Goal: Information Seeking & Learning: Learn about a topic

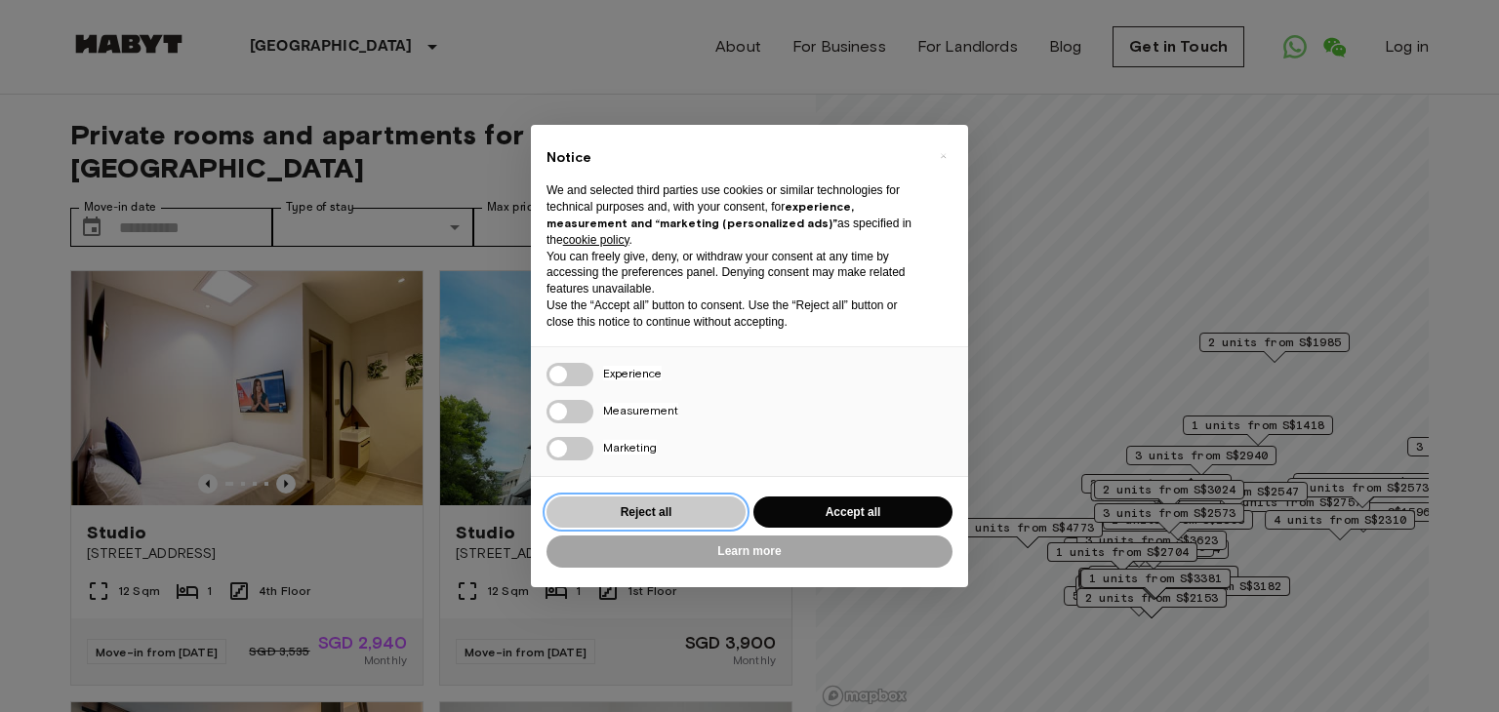
click at [687, 512] on button "Reject all" at bounding box center [645, 513] width 199 height 32
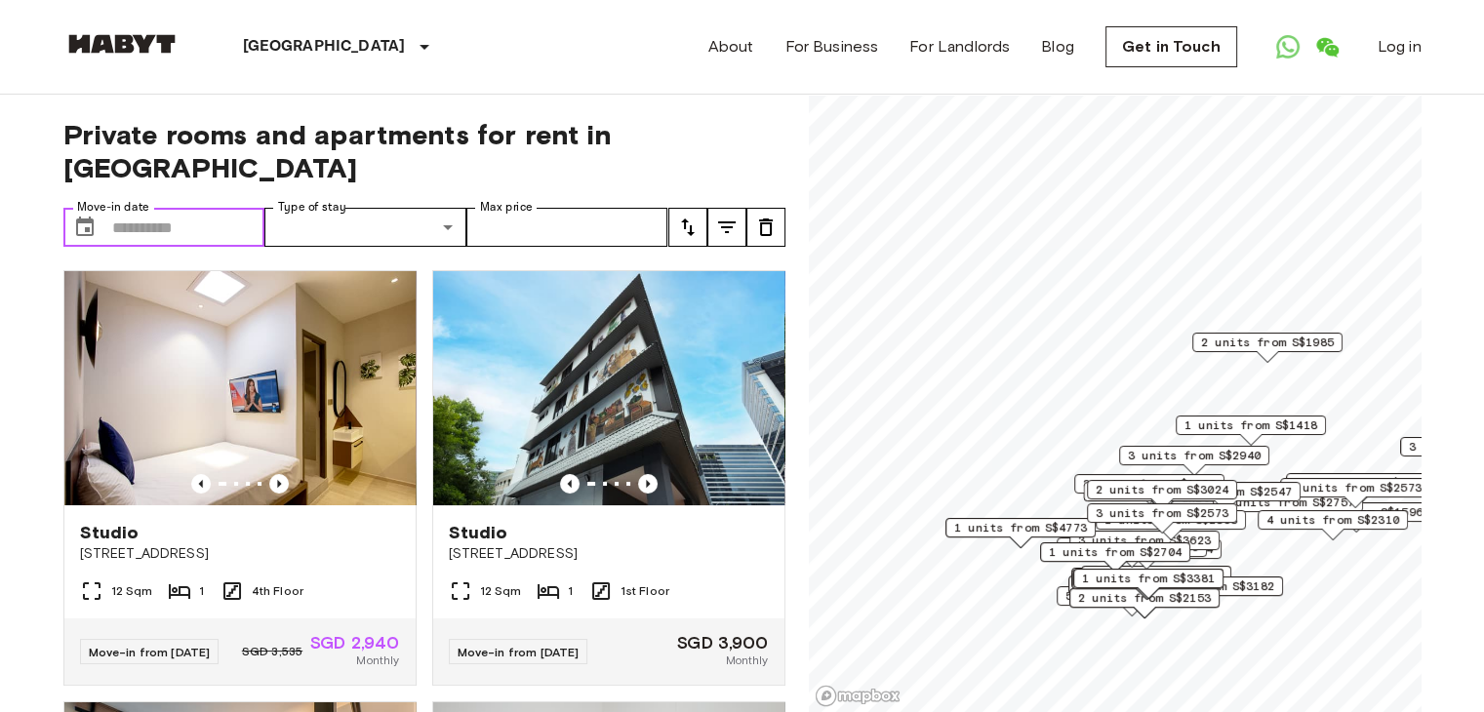
click at [240, 208] on input "Move-in date" at bounding box center [188, 227] width 153 height 39
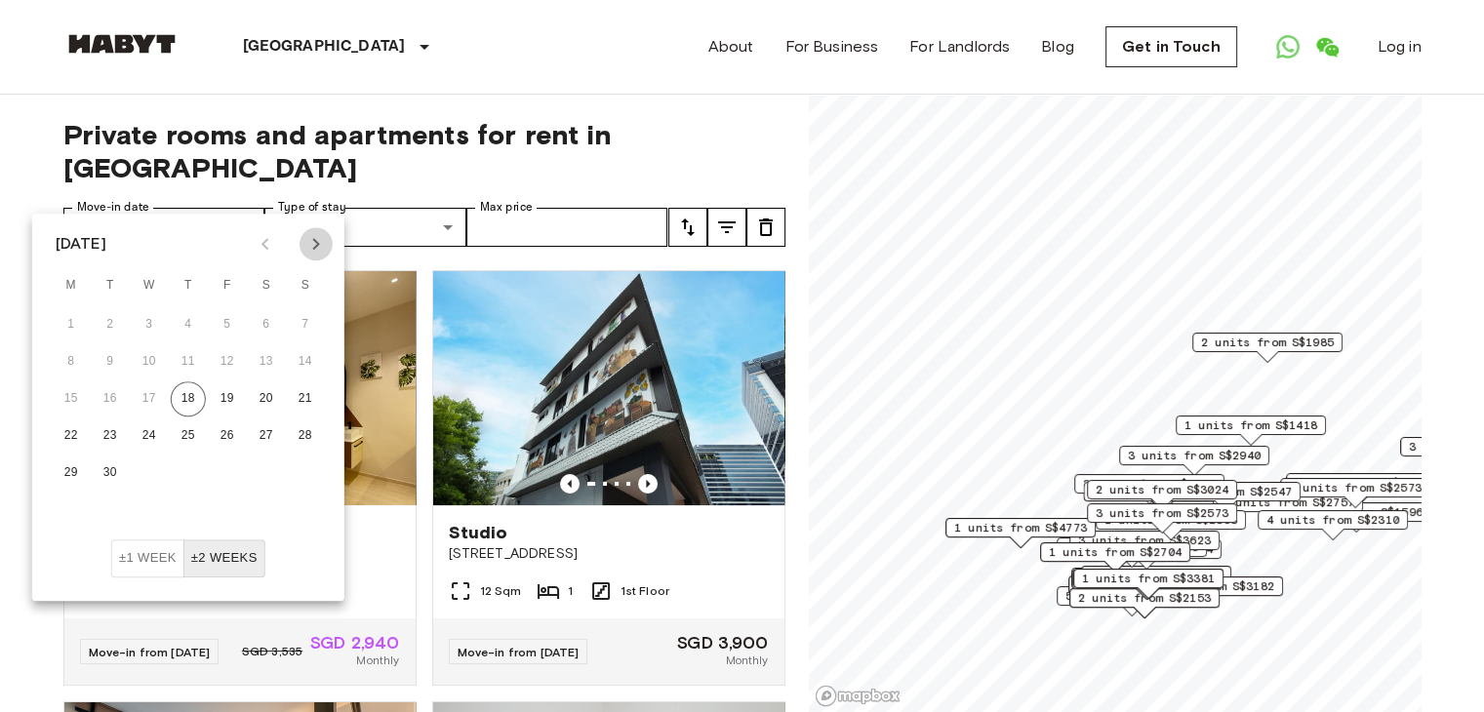
click at [319, 243] on icon "Next month" at bounding box center [315, 244] width 7 height 12
click at [78, 325] on button "1" at bounding box center [71, 324] width 35 height 35
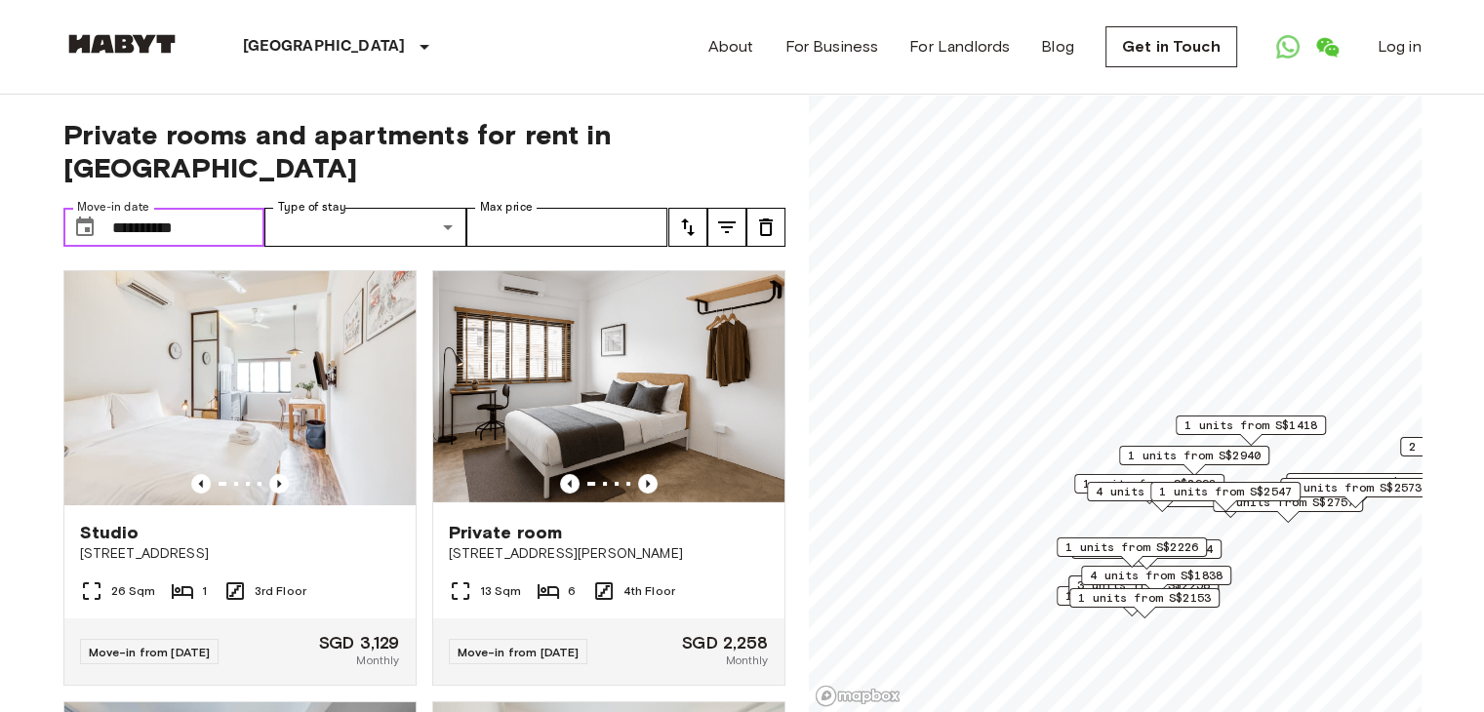
click at [200, 208] on input "**********" at bounding box center [188, 227] width 153 height 39
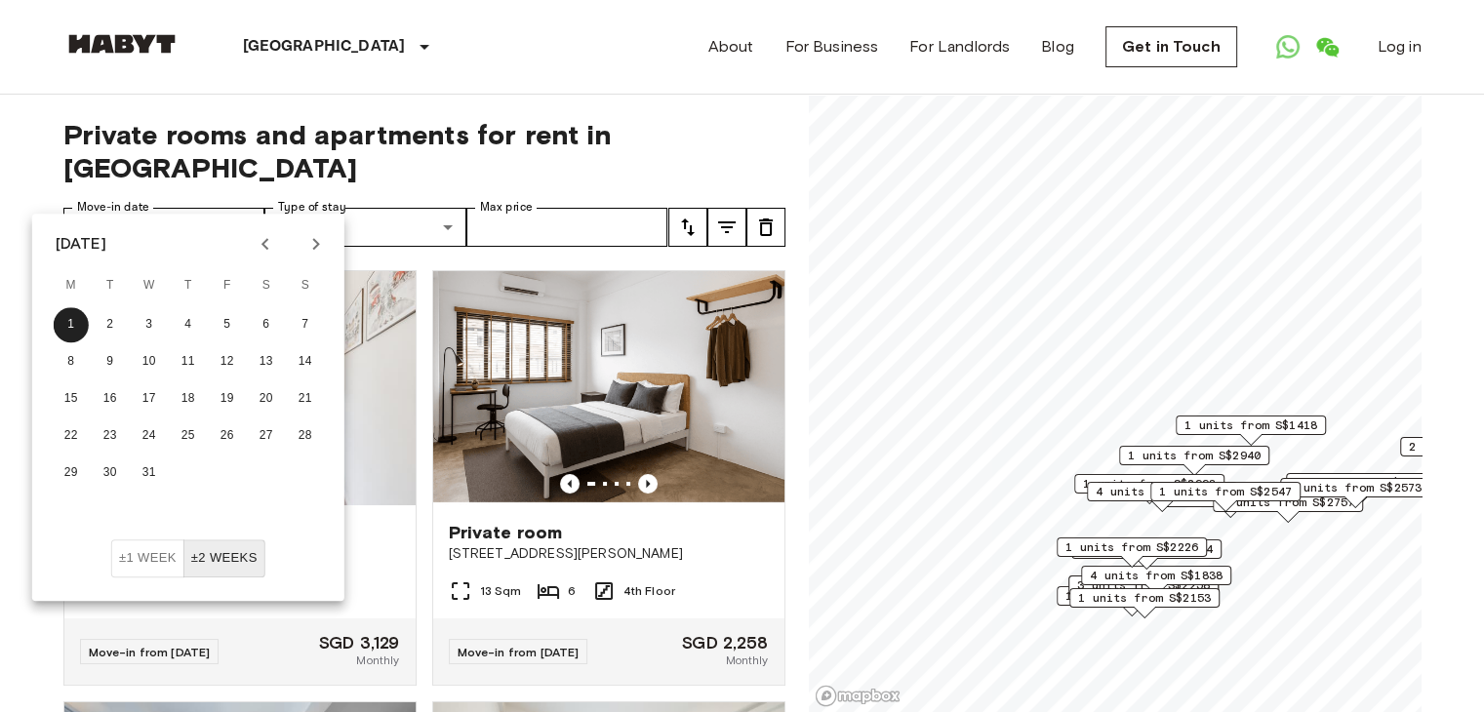
click at [316, 241] on icon "Next month" at bounding box center [315, 244] width 7 height 12
click at [193, 319] on button "1" at bounding box center [188, 324] width 35 height 35
type input "**********"
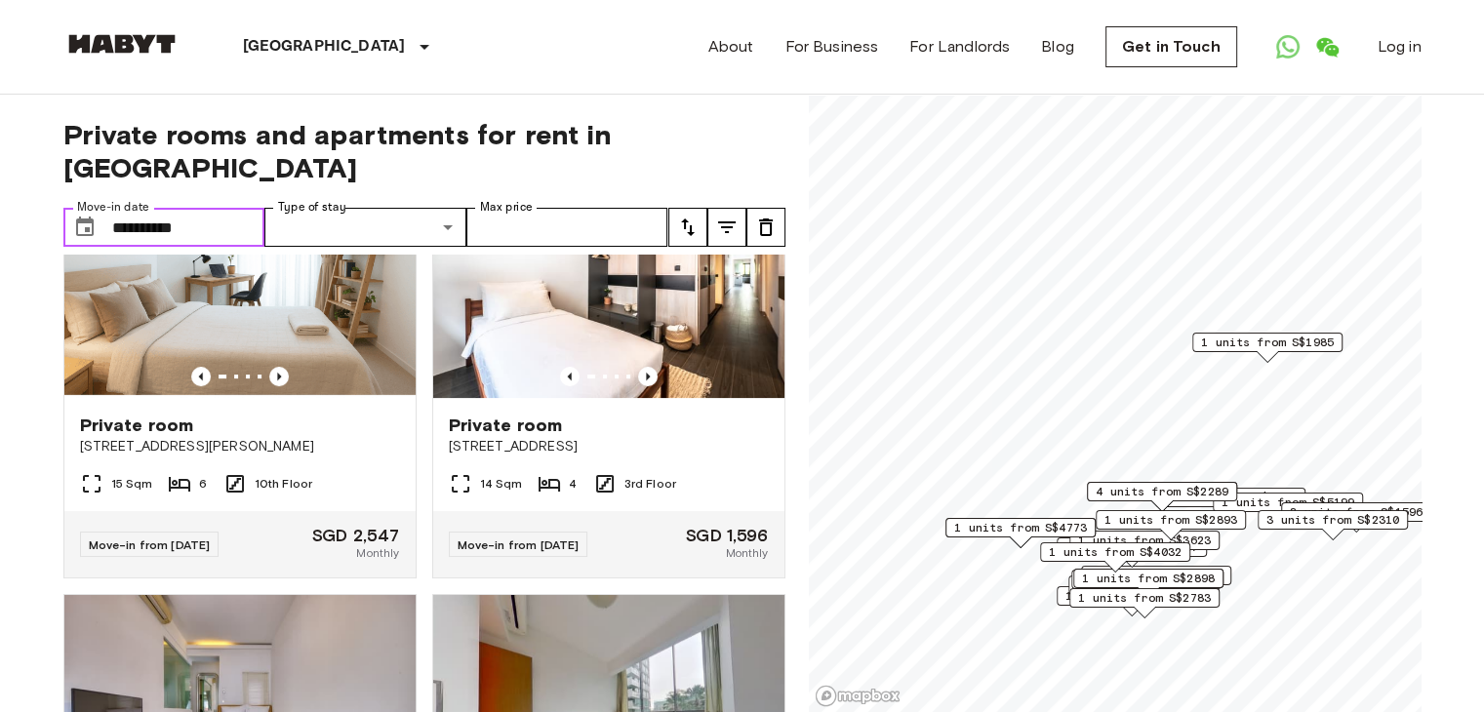
scroll to position [534, 0]
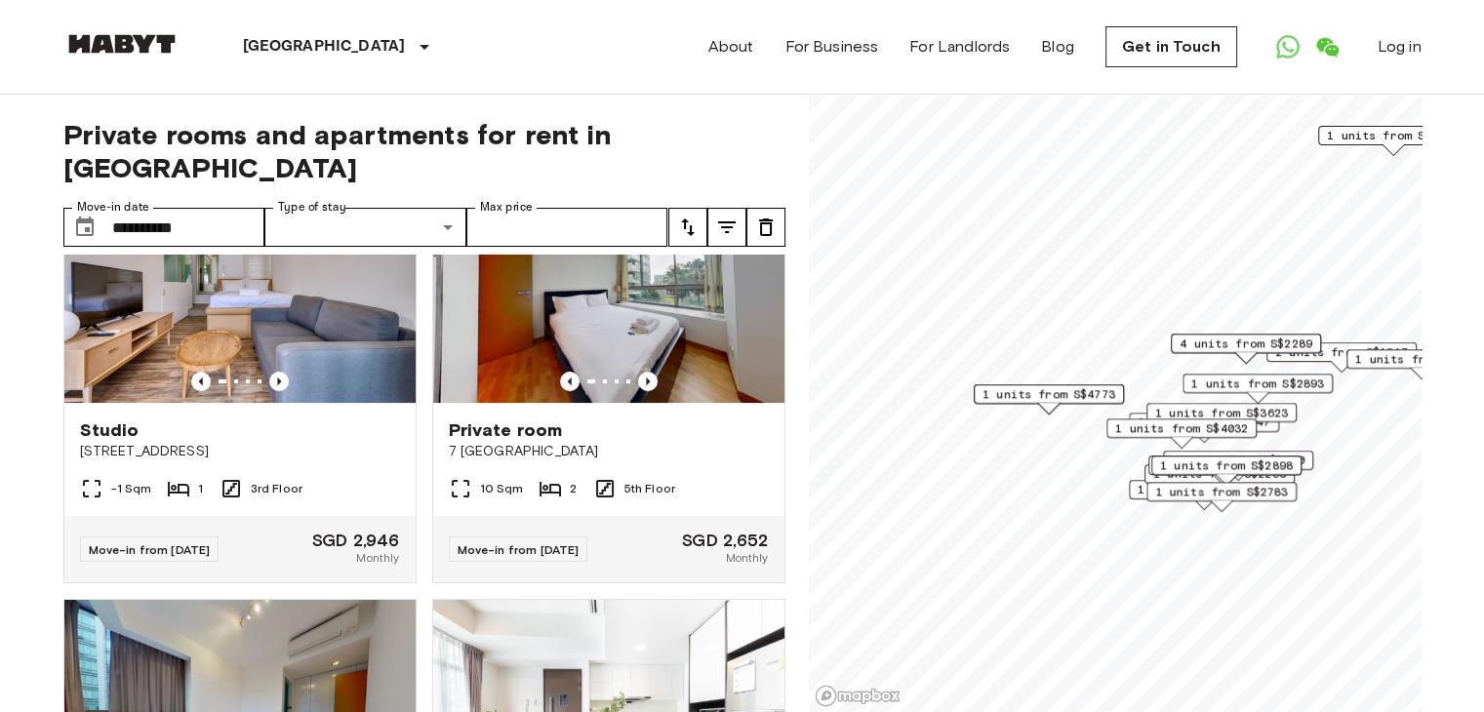
scroll to position [93, 0]
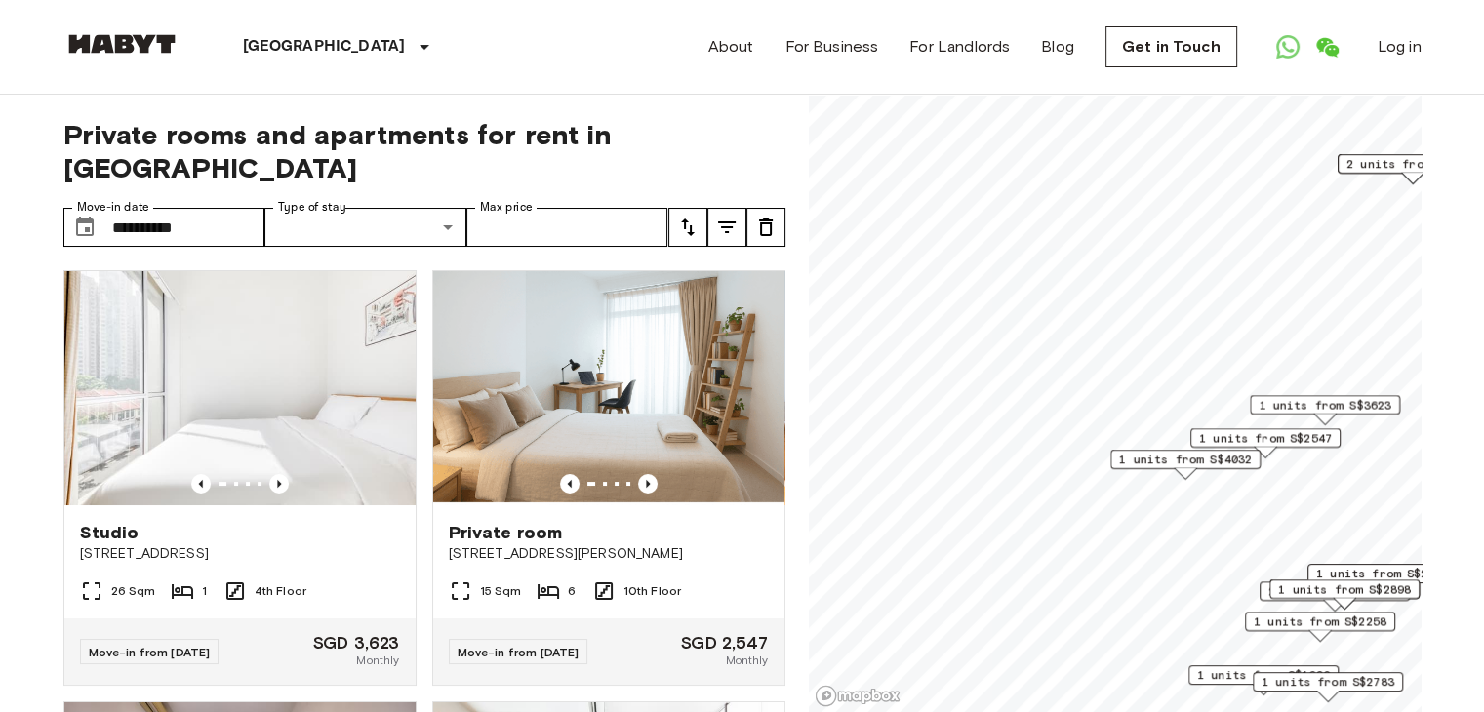
click at [1259, 436] on span "1 units from S$2547" at bounding box center [1265, 438] width 133 height 18
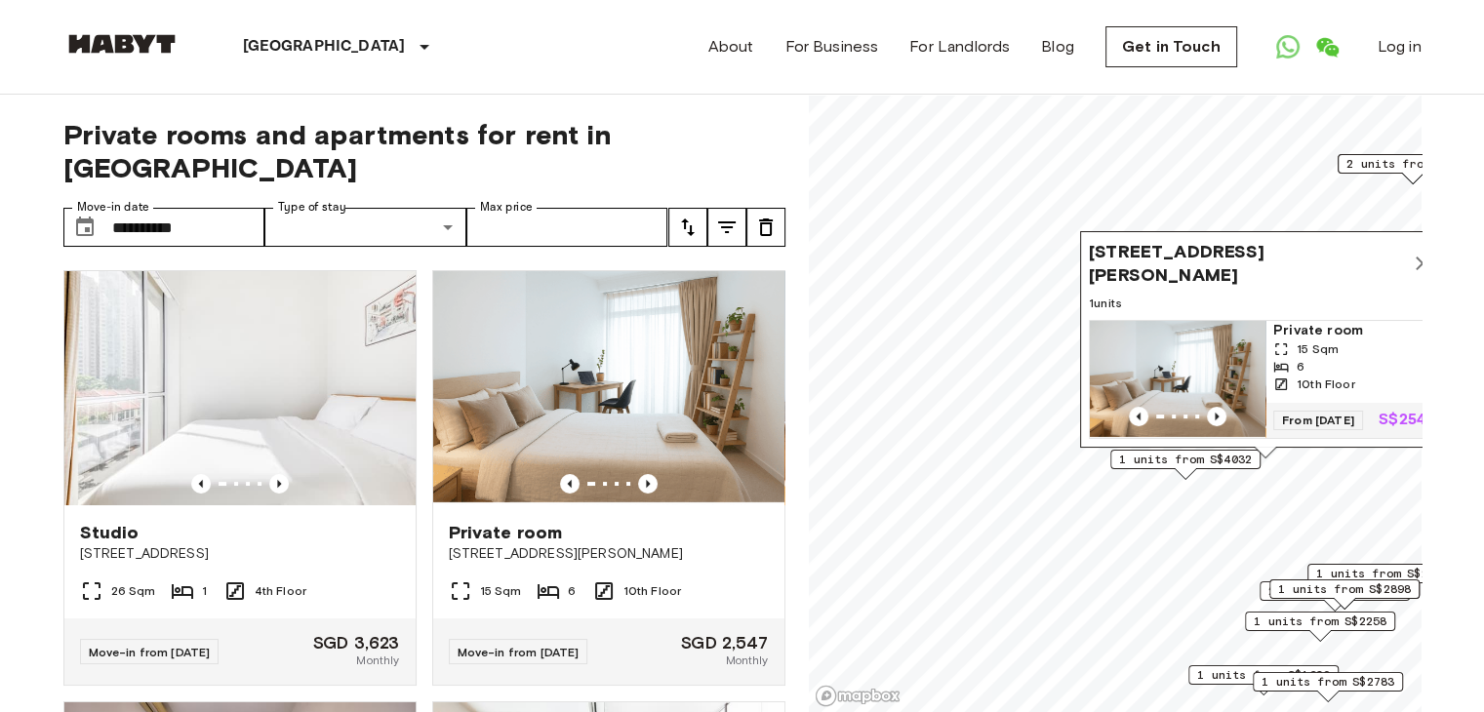
click at [1417, 252] on icon "Map marker" at bounding box center [1422, 263] width 23 height 23
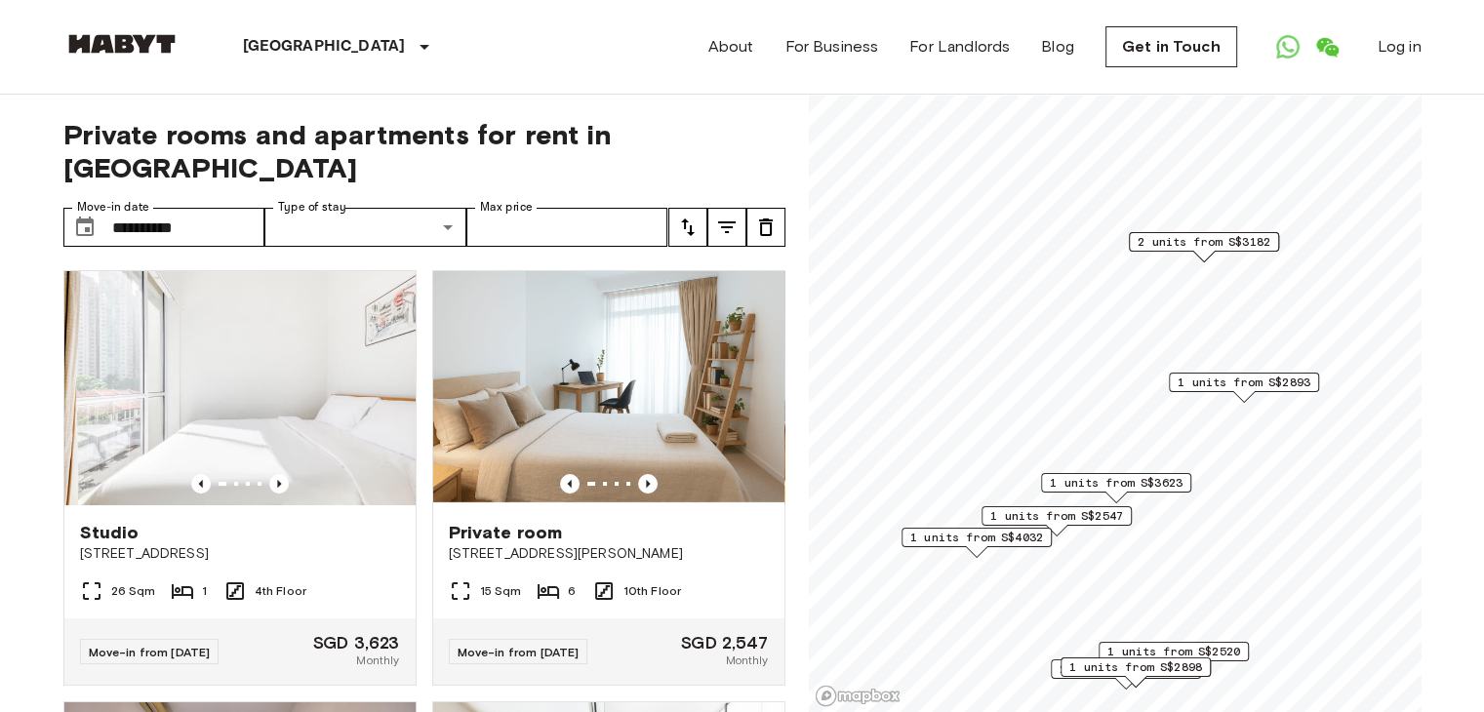
click at [1200, 240] on span "2 units from S$3182" at bounding box center [1204, 242] width 133 height 18
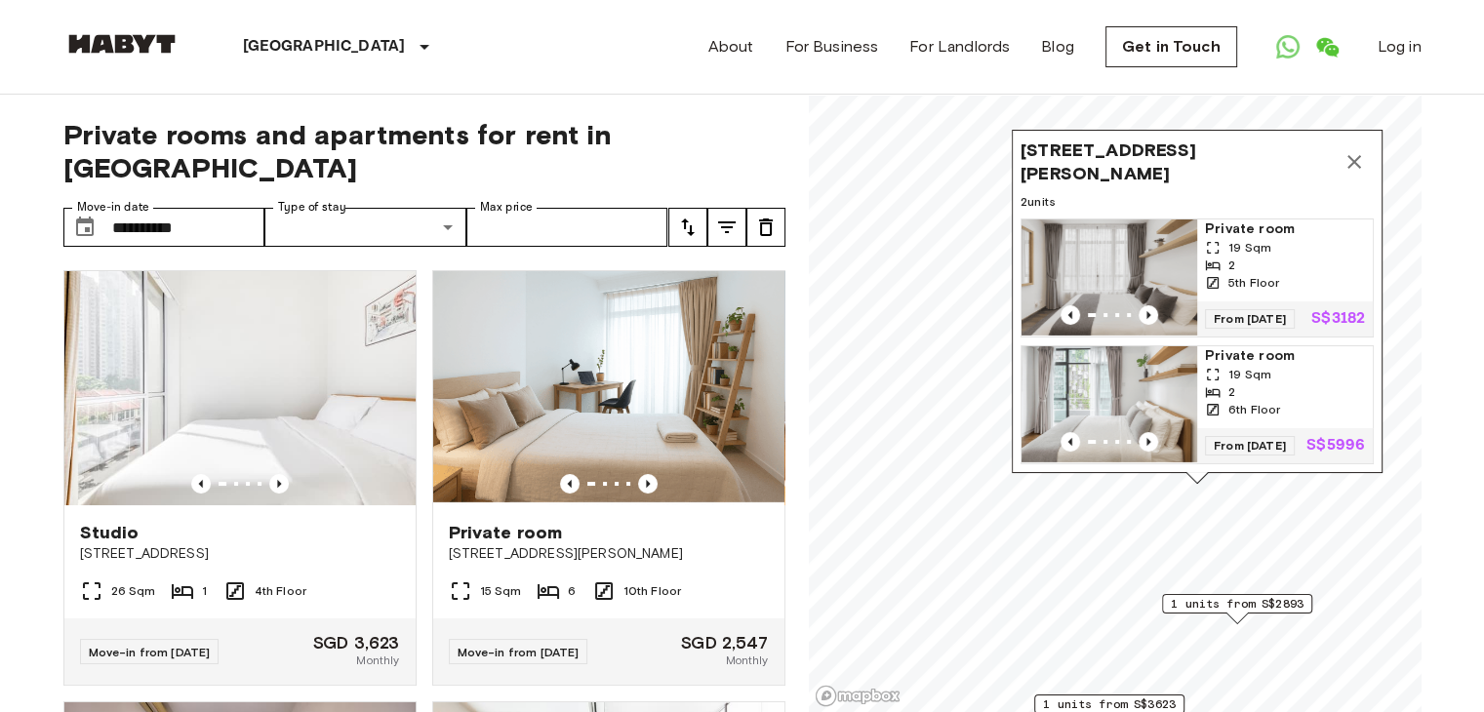
click at [1191, 595] on span "1 units from S$2893" at bounding box center [1237, 604] width 133 height 18
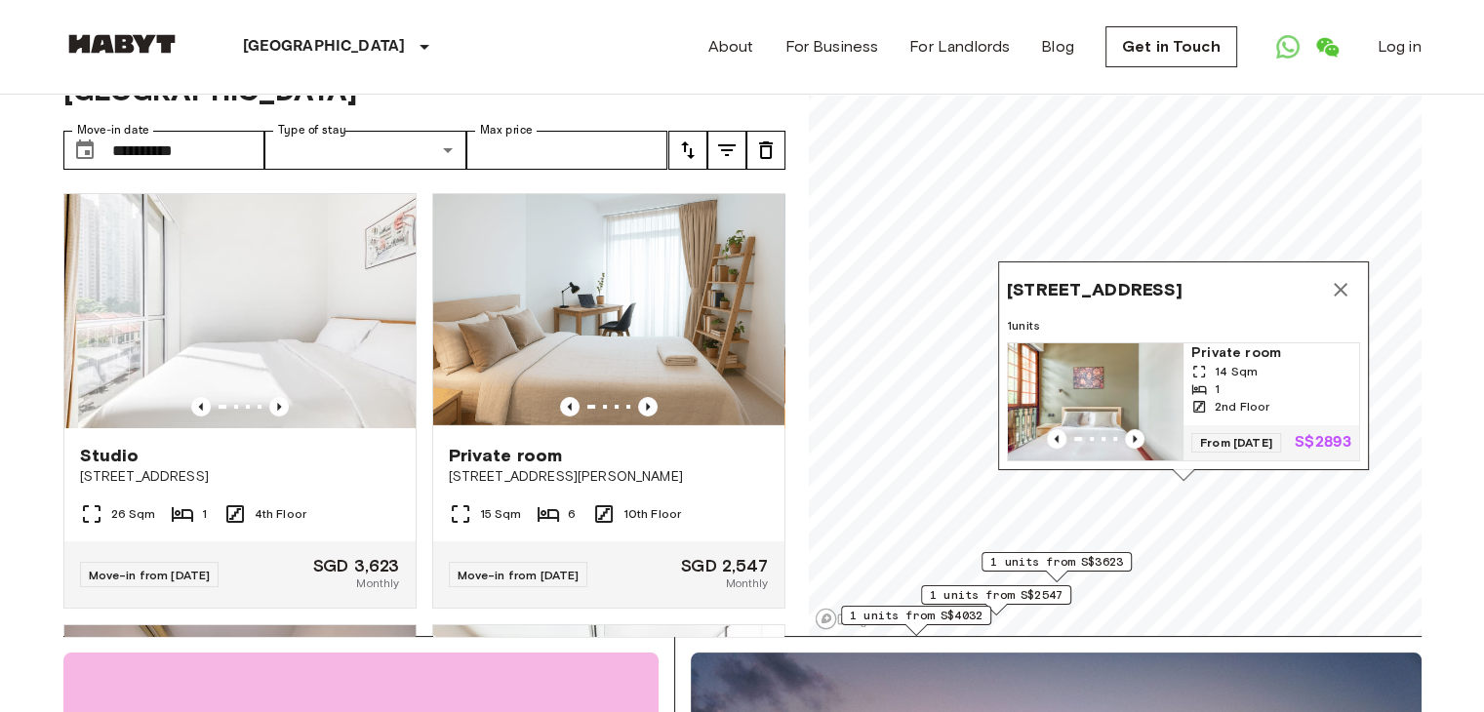
scroll to position [79, 0]
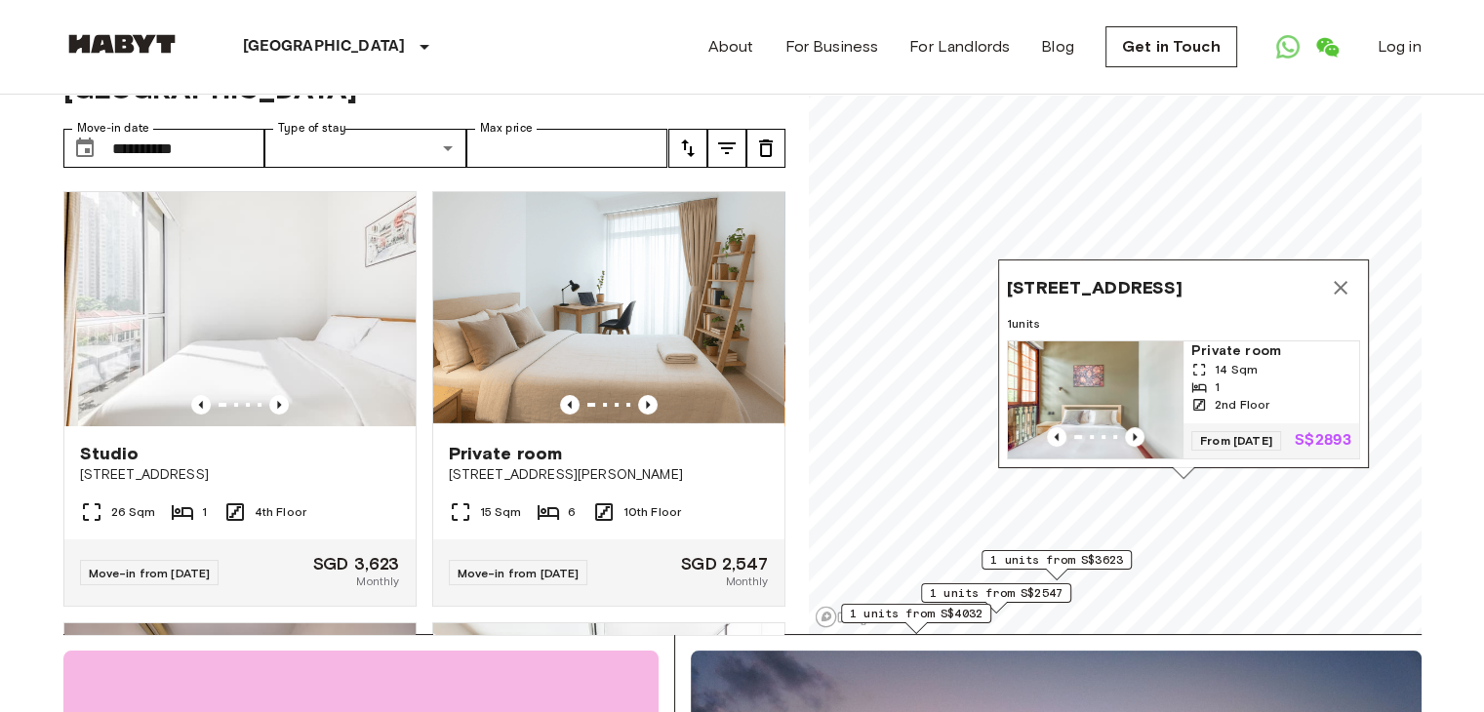
click at [1051, 598] on span "1 units from S$2547" at bounding box center [996, 594] width 133 height 18
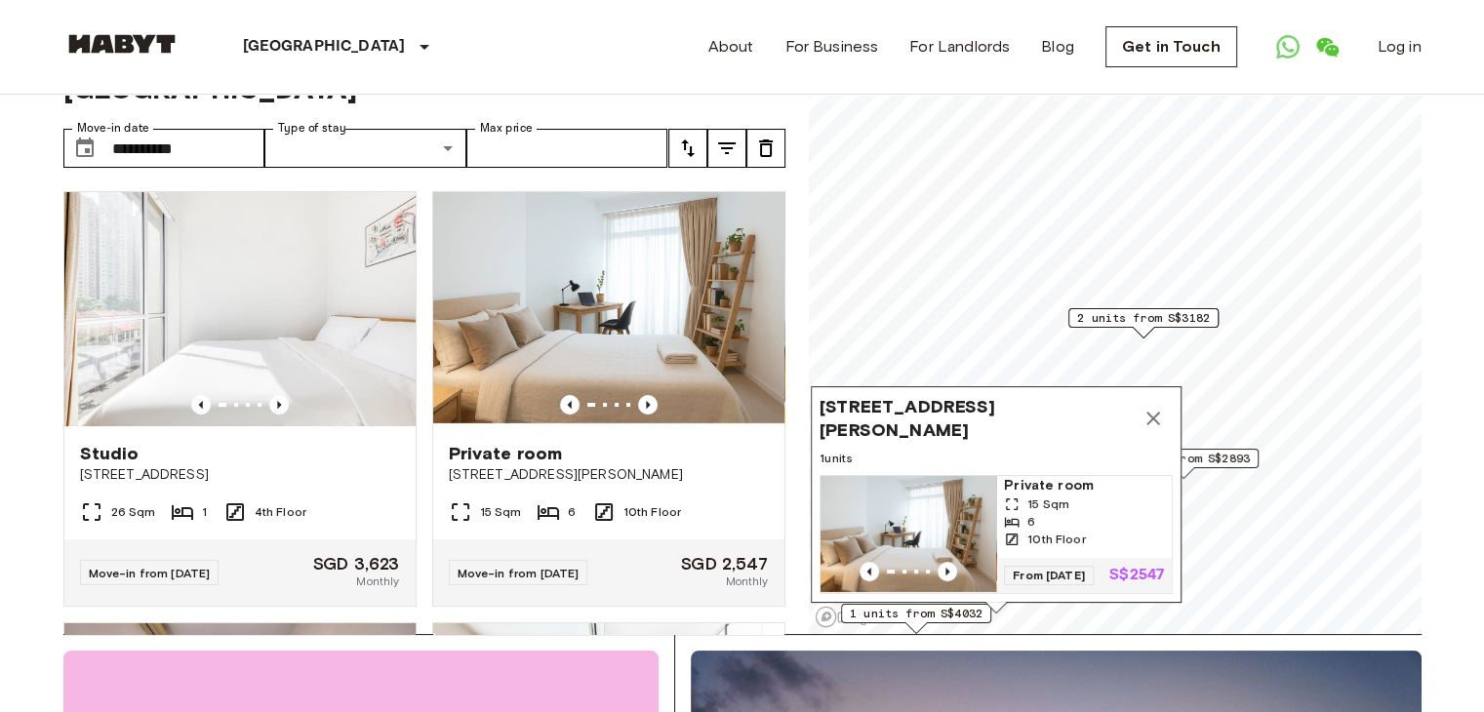
click at [1110, 568] on div "From [DATE] S$2547" at bounding box center [1084, 575] width 176 height 35
click at [1155, 407] on icon "Map marker" at bounding box center [1153, 418] width 23 height 23
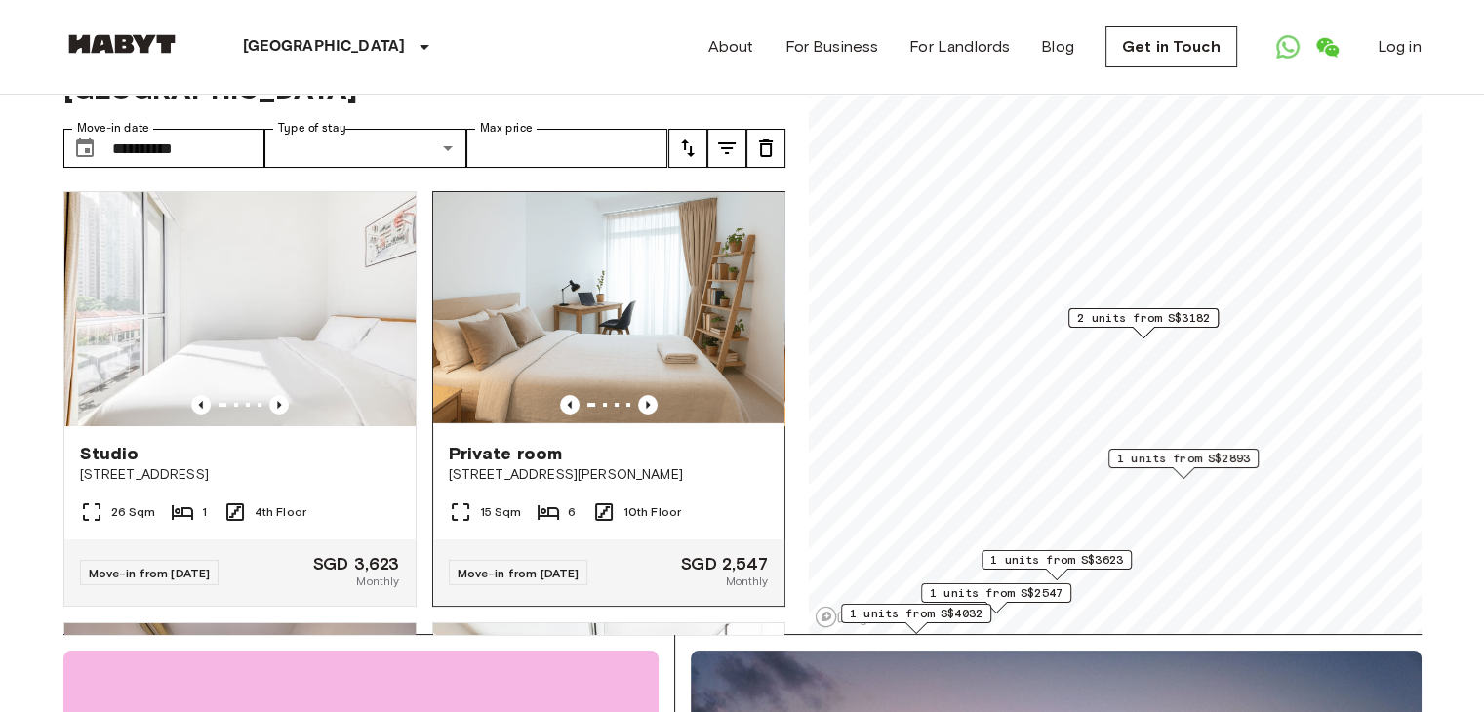
scroll to position [12, 0]
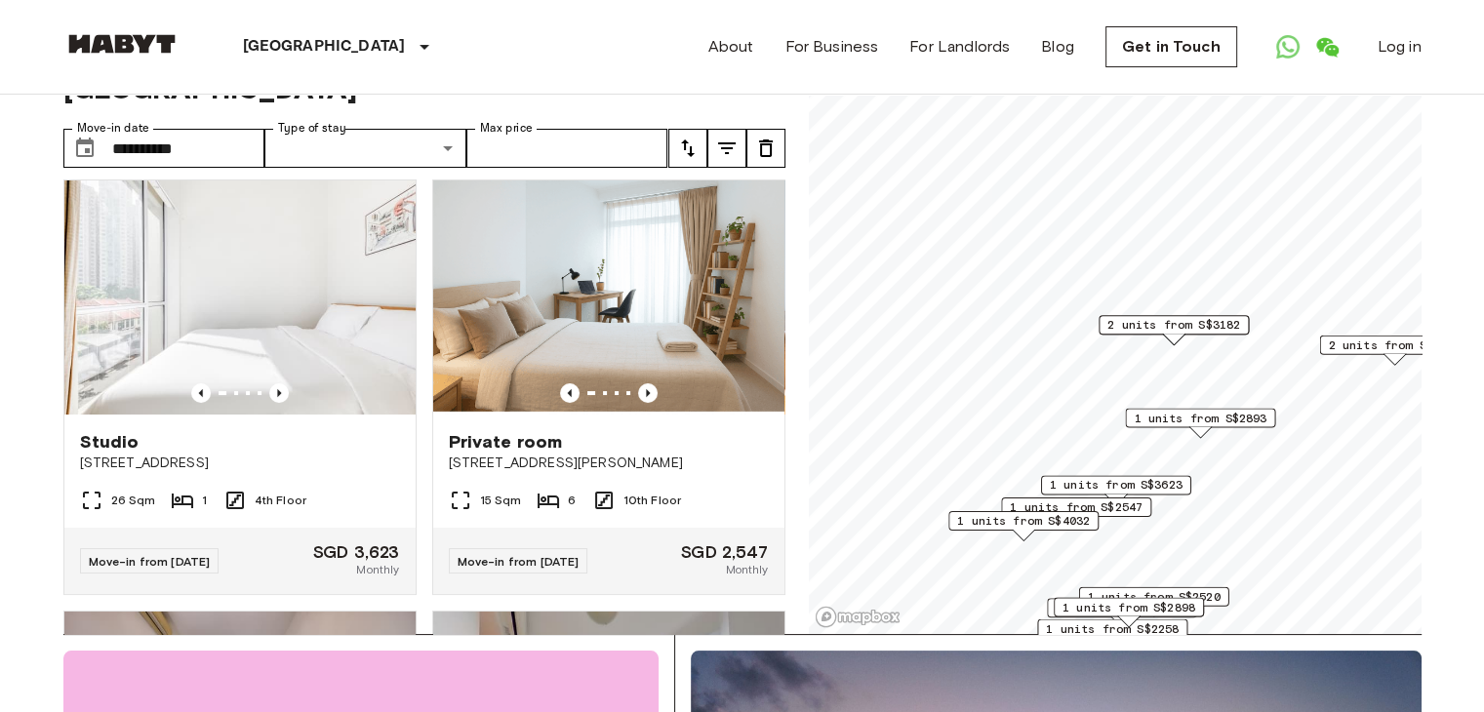
scroll to position [86, 0]
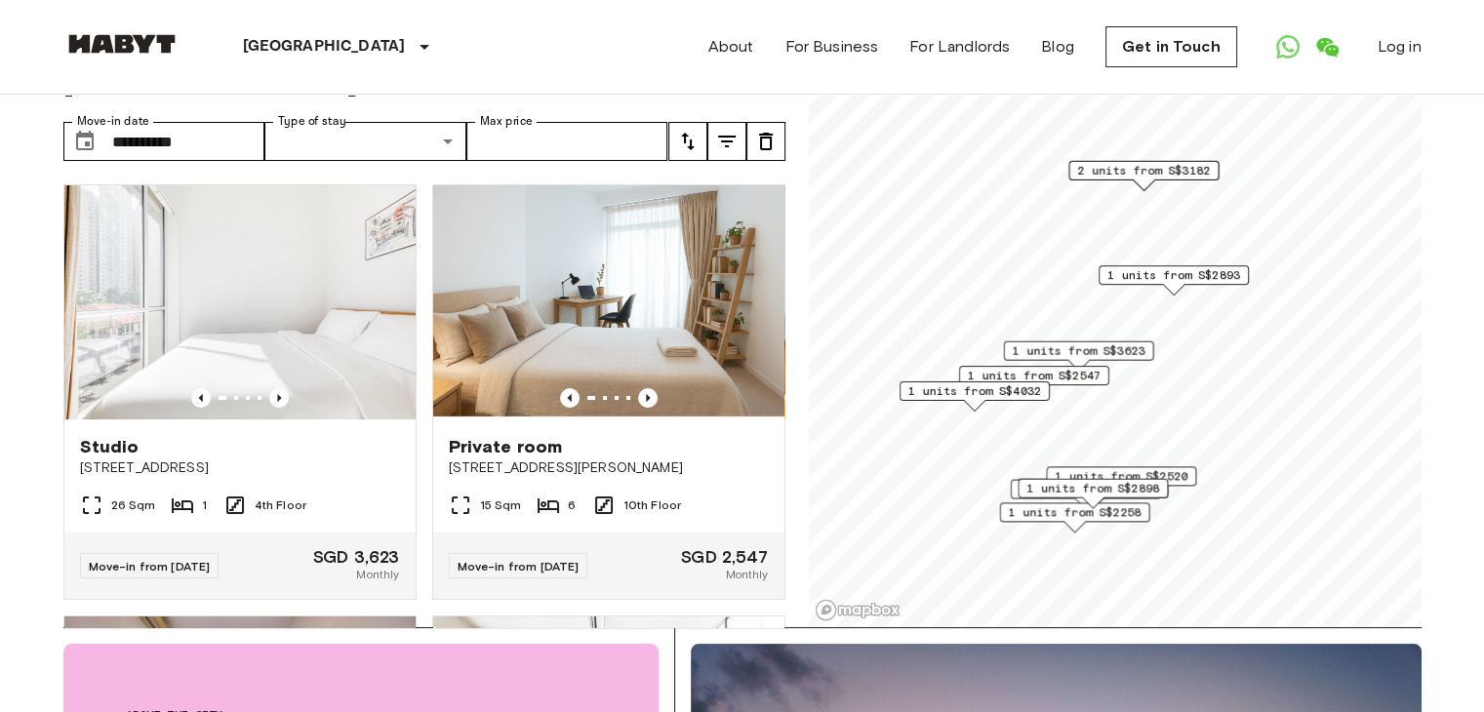
drag, startPoint x: 1166, startPoint y: 480, endPoint x: 1101, endPoint y: 389, distance: 111.9
click at [1101, 389] on div "1 units from S$2547" at bounding box center [1033, 381] width 150 height 30
click at [1100, 505] on div "Map marker" at bounding box center [1089, 502] width 23 height 12
click at [1079, 514] on span "1 units from S$2258" at bounding box center [1072, 512] width 133 height 18
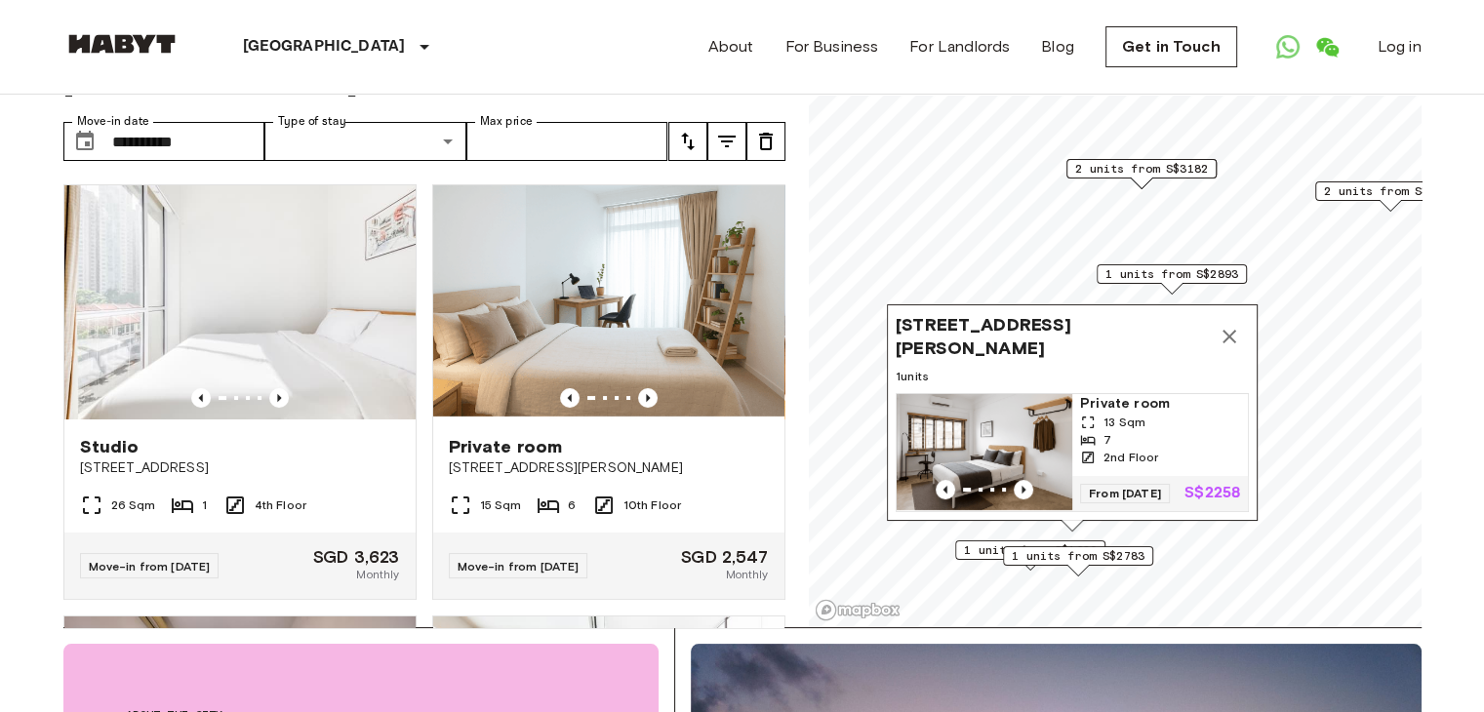
click at [1237, 325] on icon "Map marker" at bounding box center [1229, 336] width 23 height 23
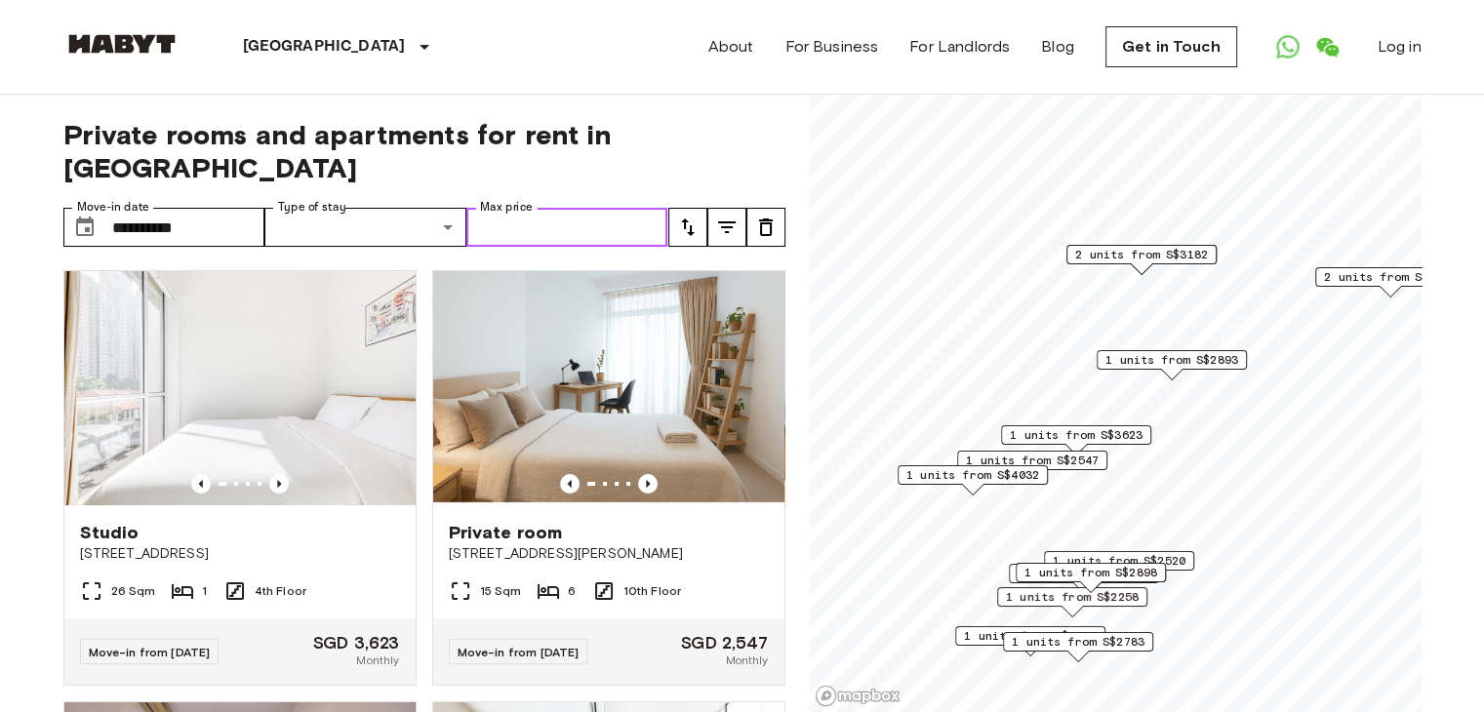
click at [643, 208] on input "Max price" at bounding box center [567, 227] width 202 height 39
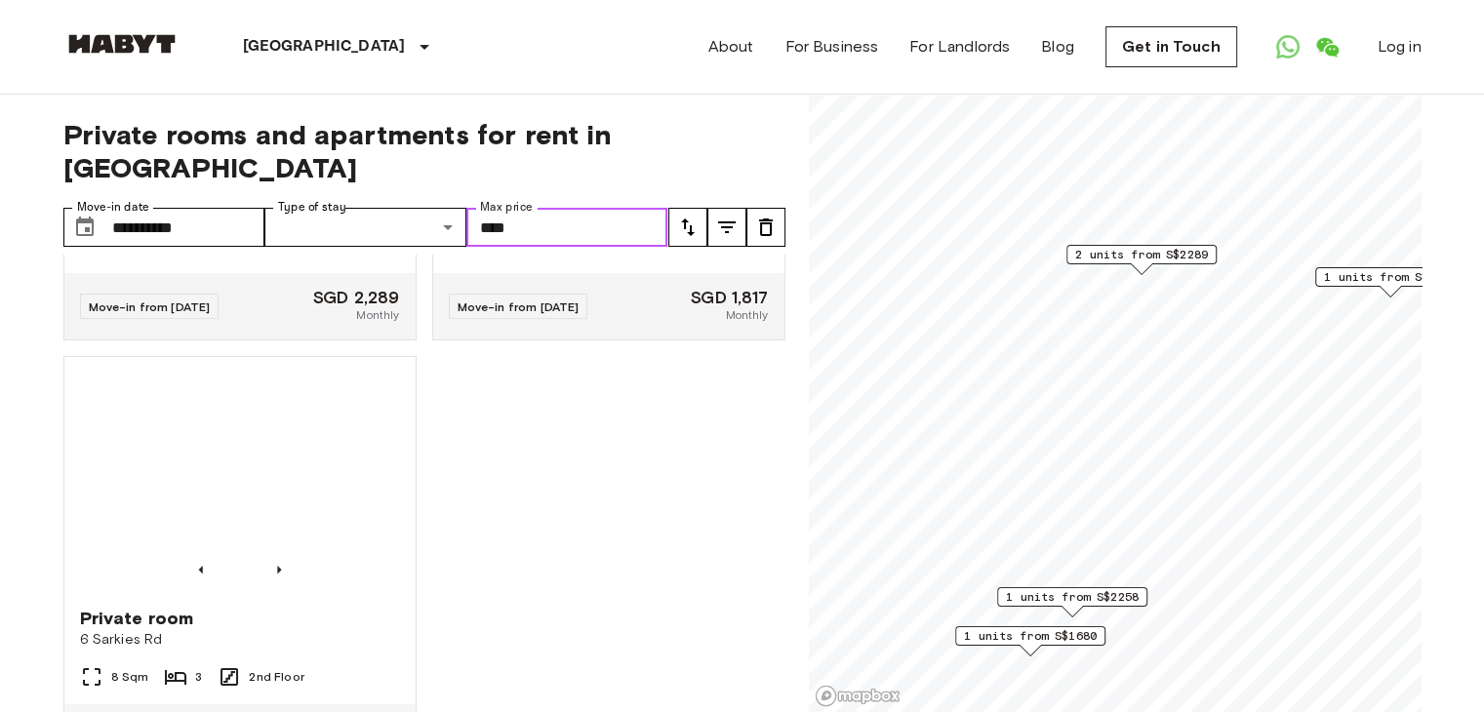
scroll to position [777, 0]
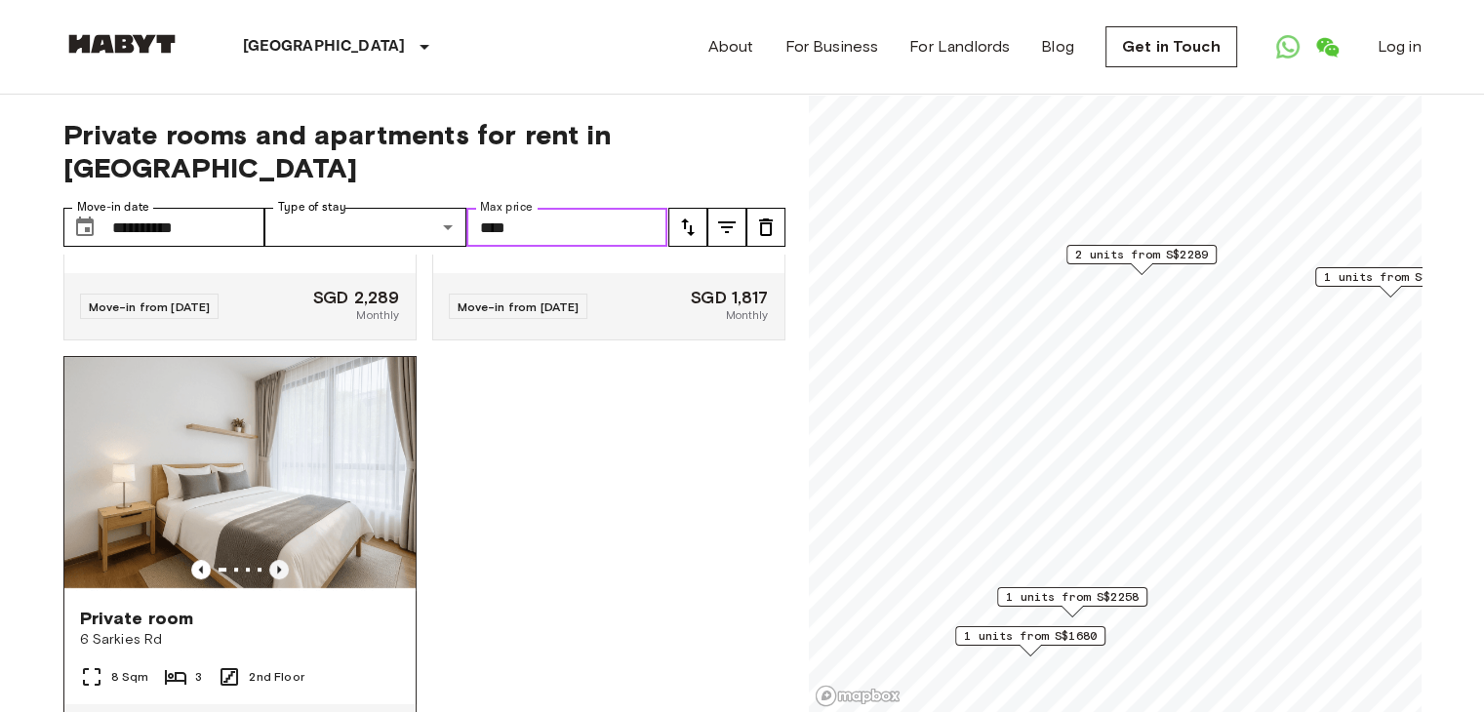
click at [277, 566] on icon "Previous image" at bounding box center [279, 570] width 4 height 8
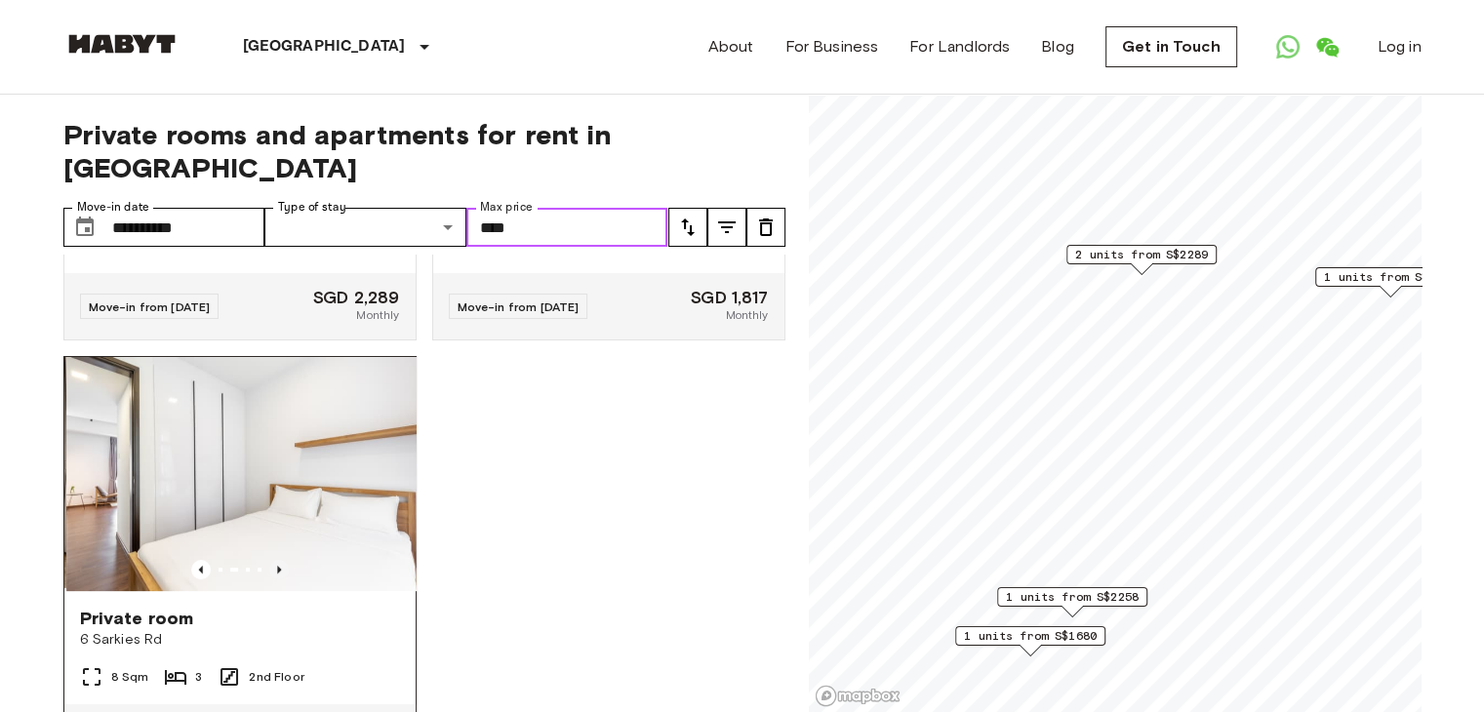
click at [277, 566] on icon "Previous image" at bounding box center [279, 570] width 4 height 8
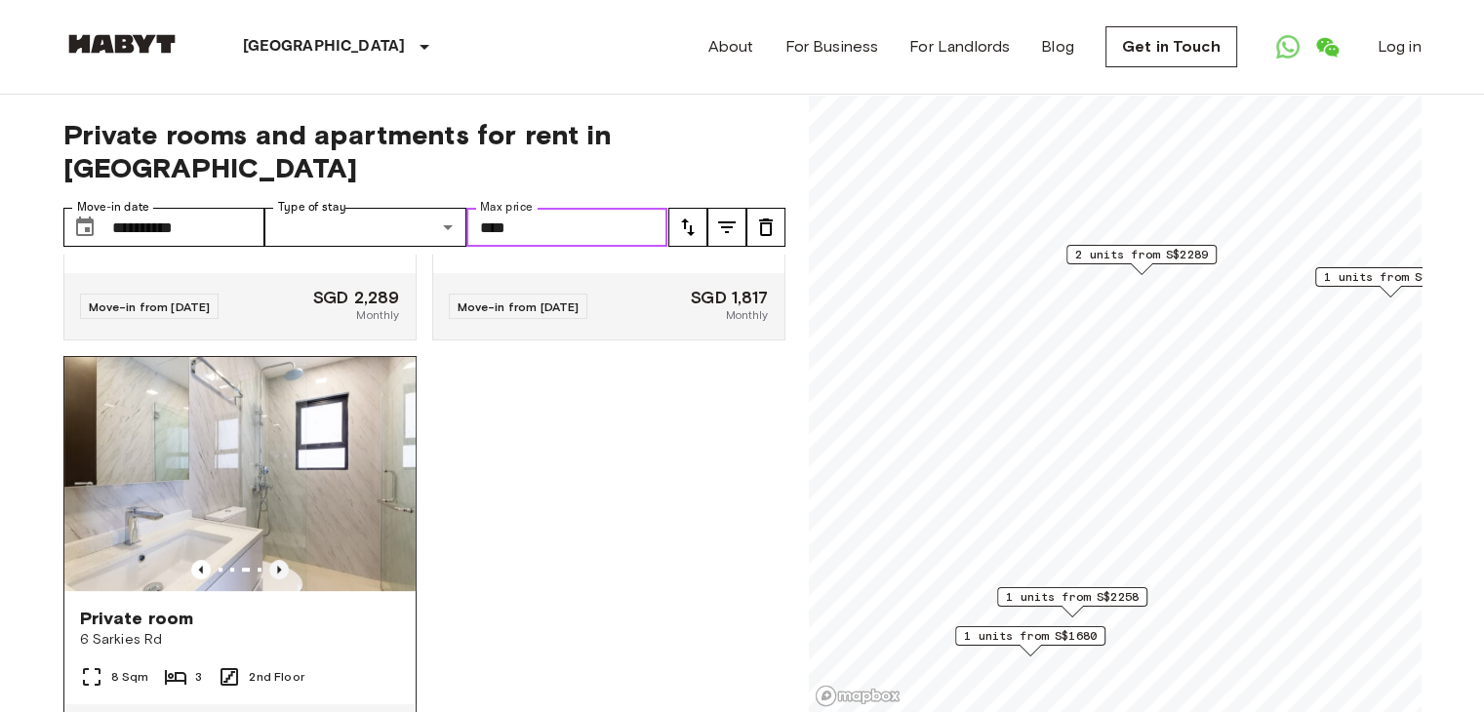
click at [277, 566] on icon "Previous image" at bounding box center [279, 570] width 4 height 8
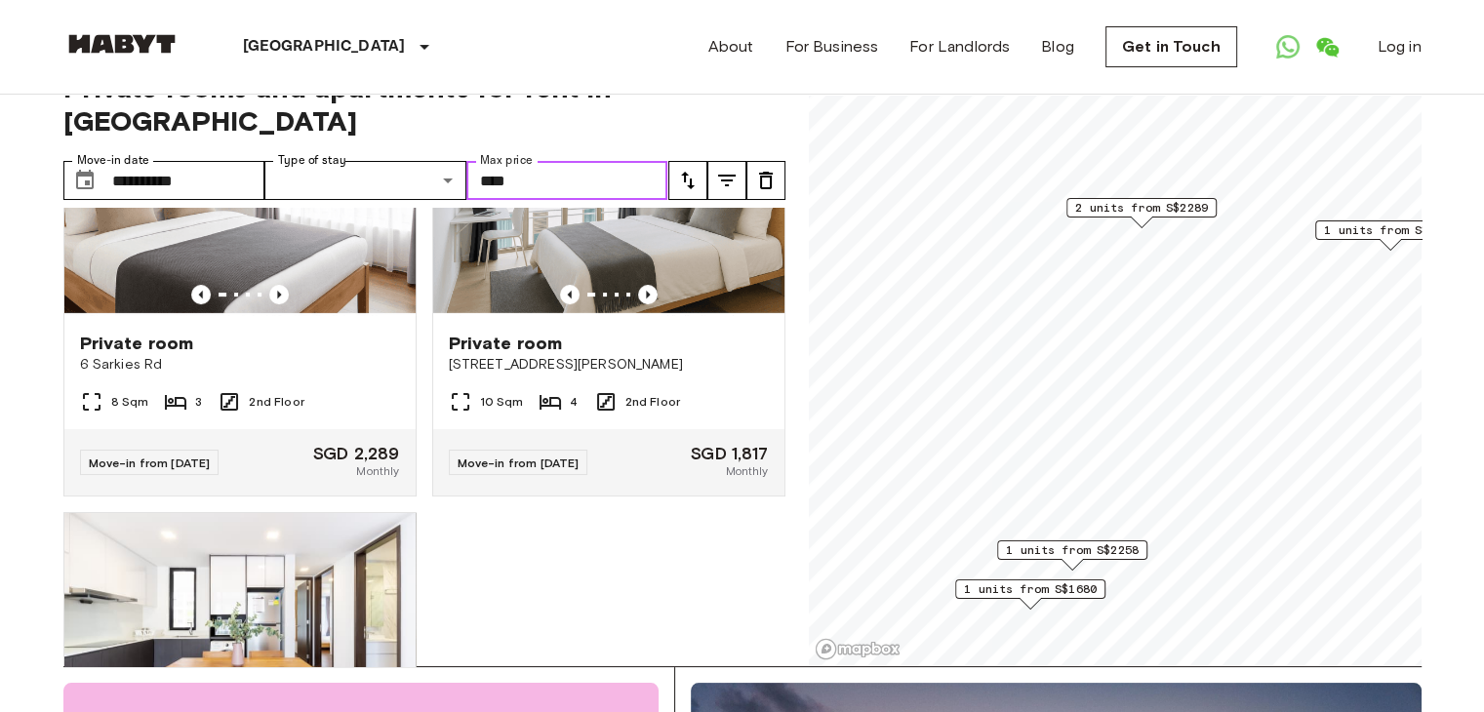
scroll to position [47, 0]
click at [500, 161] on input "****" at bounding box center [567, 180] width 202 height 39
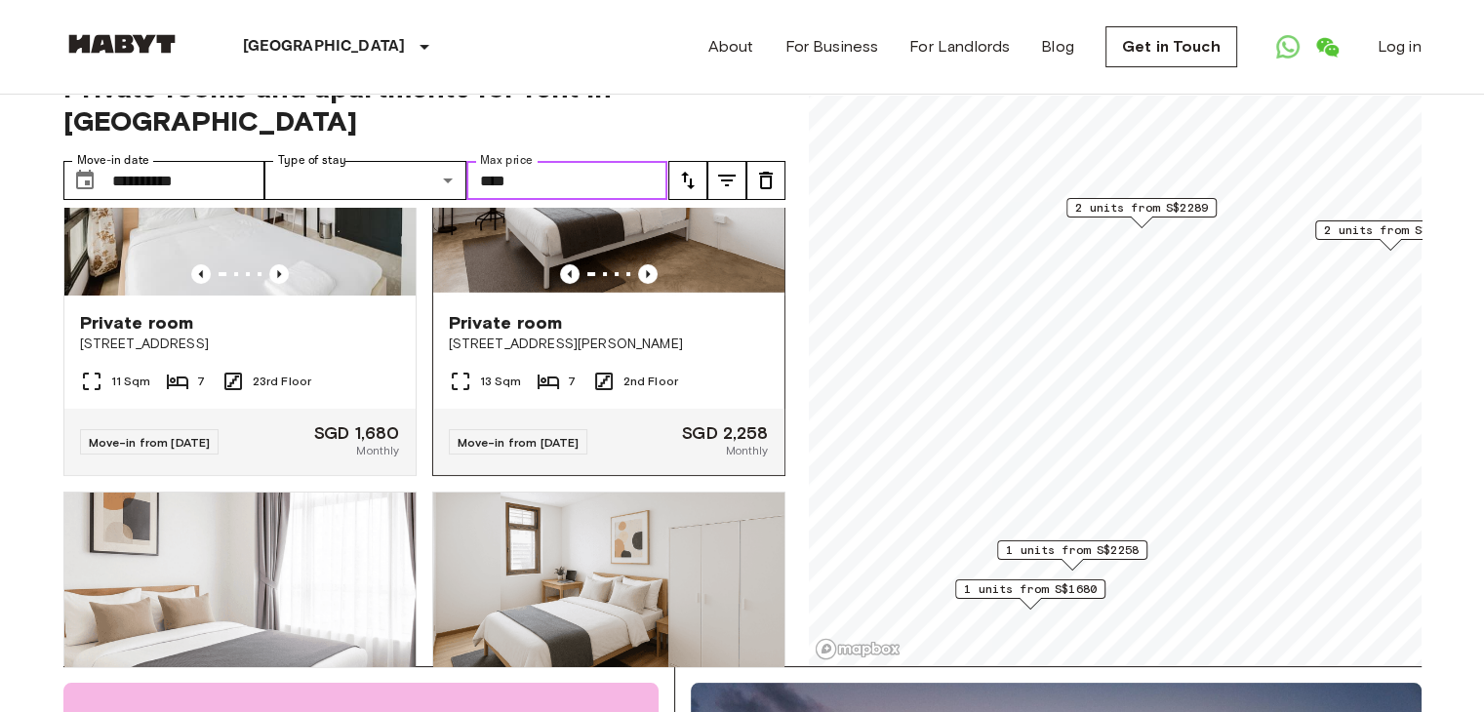
scroll to position [174, 0]
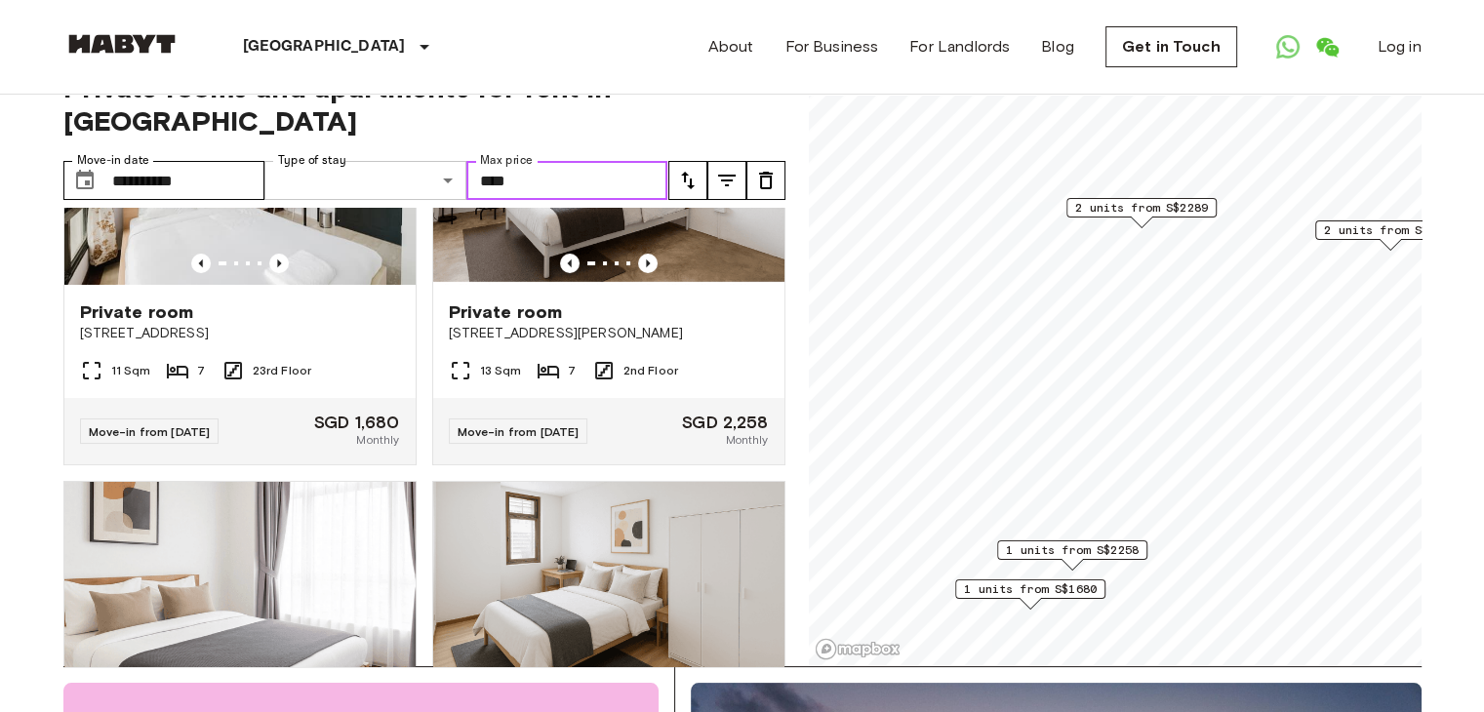
type input "****"
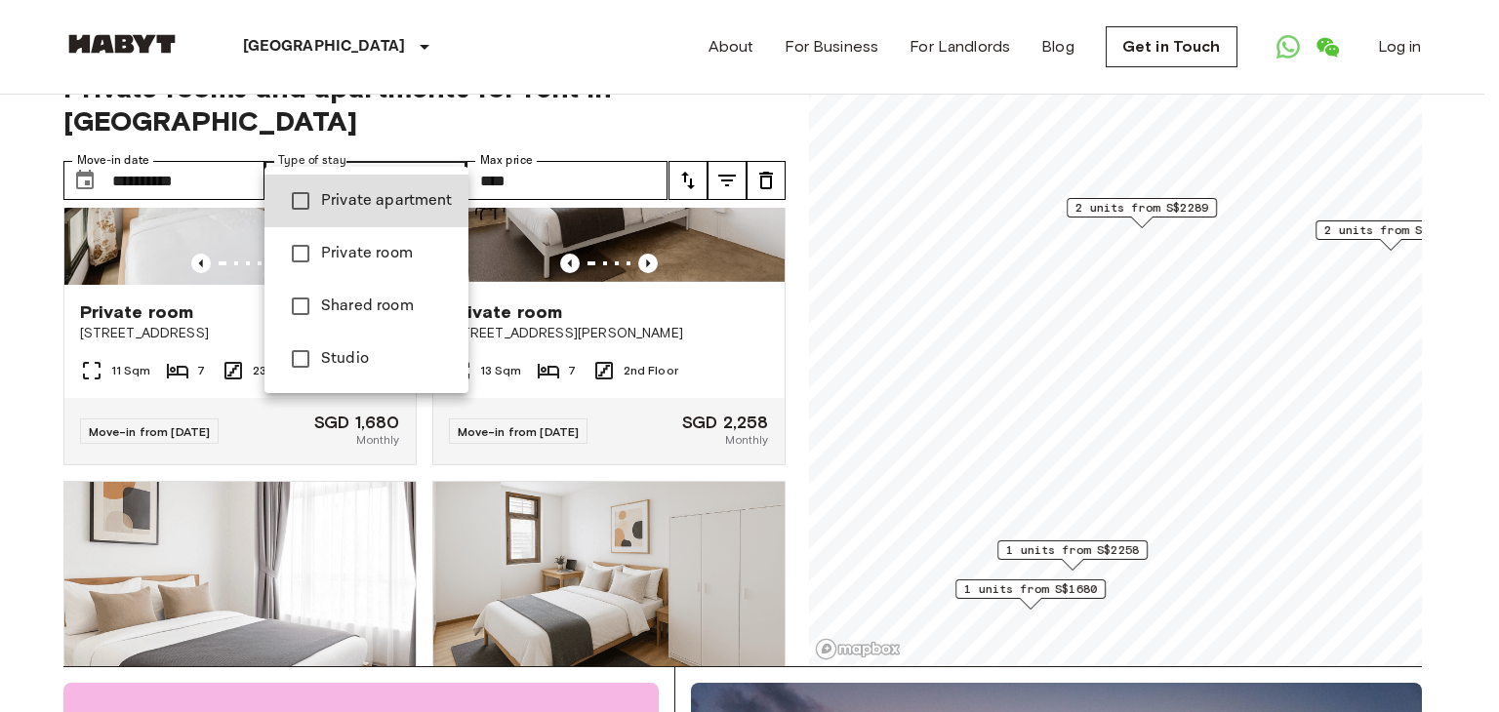
click at [33, 455] on div at bounding box center [749, 356] width 1499 height 712
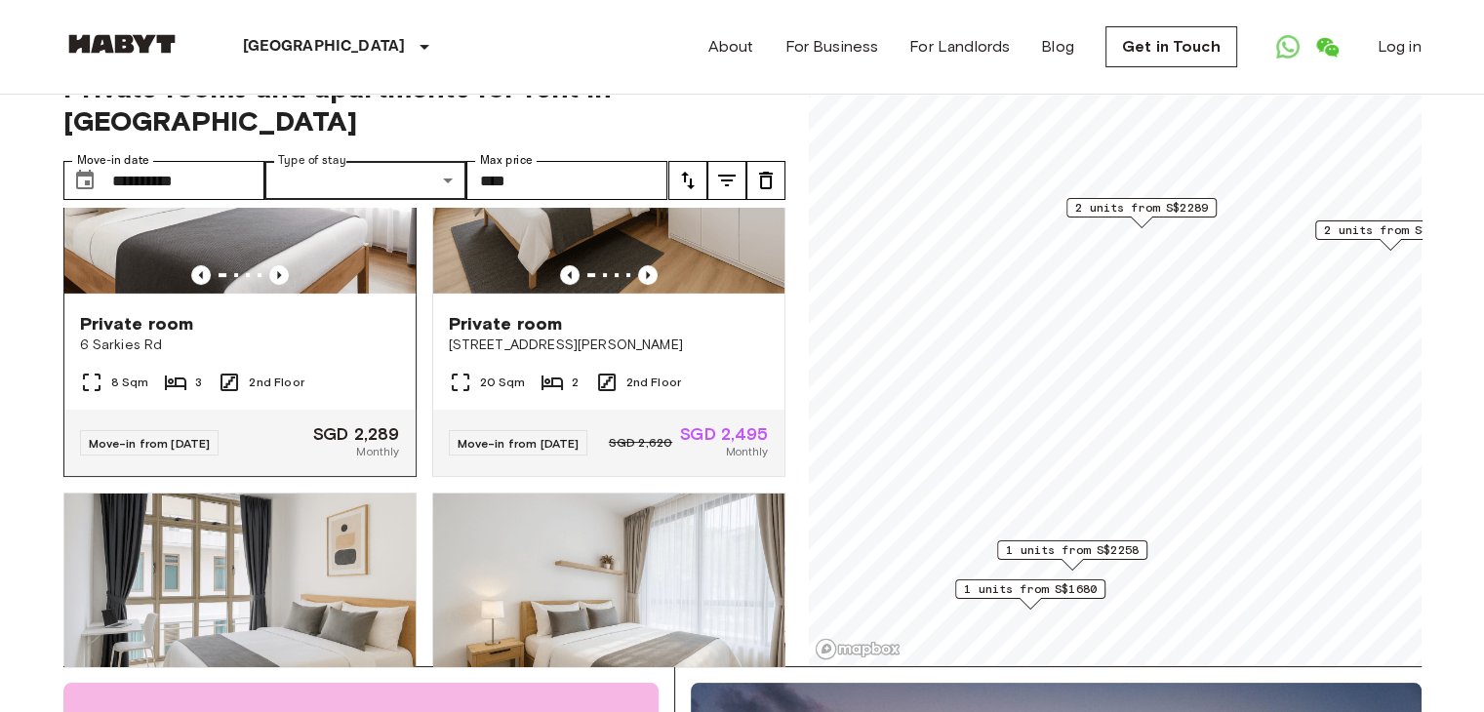
scroll to position [593, 0]
